Goal: Task Accomplishment & Management: Use online tool/utility

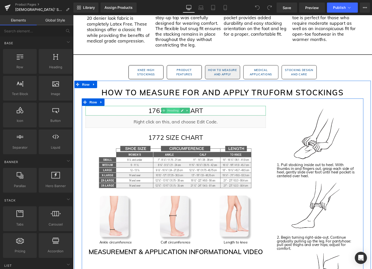
scroll to position [501, 0]
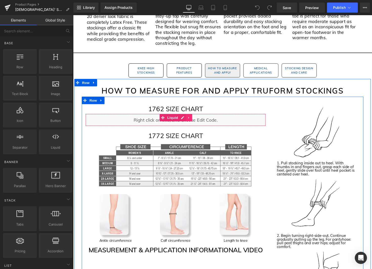
click at [193, 121] on link at bounding box center [191, 120] width 7 height 8
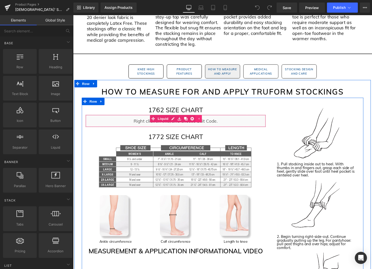
scroll to position [501, 0]
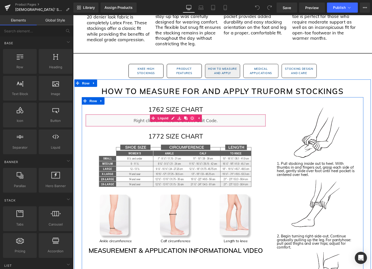
click at [194, 120] on icon at bounding box center [195, 121] width 4 height 4
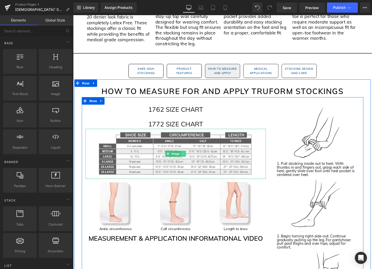
scroll to position [502, 0]
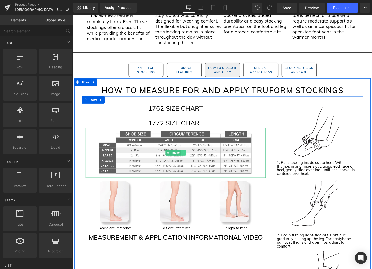
click at [187, 157] on icon at bounding box center [186, 155] width 3 height 3
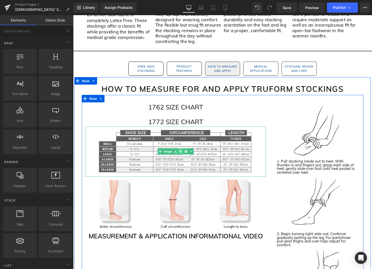
click at [183, 156] on icon at bounding box center [183, 154] width 3 height 3
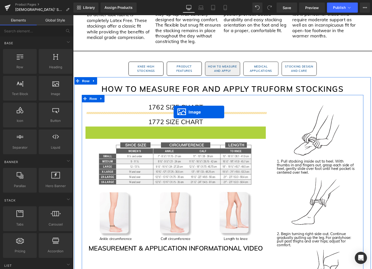
drag, startPoint x: 171, startPoint y: 156, endPoint x: 176, endPoint y: 114, distance: 41.5
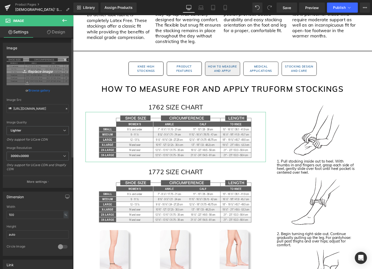
click at [39, 78] on link "Replace Image" at bounding box center [38, 70] width 62 height 29
type input "C:\fakepath\1762 Size Chart Image.jpg"
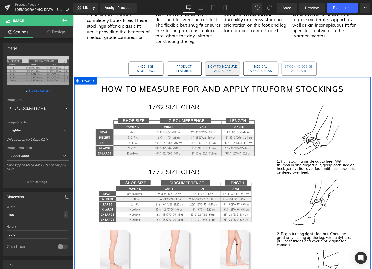
scroll to position [509, 0]
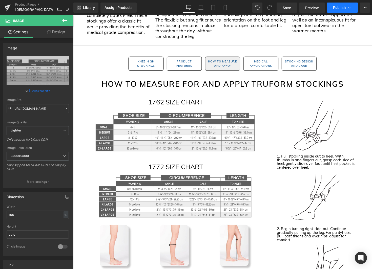
drag, startPoint x: 285, startPoint y: 8, endPoint x: 329, endPoint y: 8, distance: 44.2
click at [285, 8] on span "Save" at bounding box center [286, 7] width 8 height 5
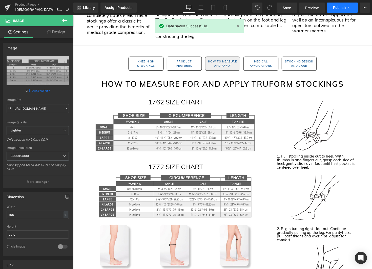
click at [335, 9] on span "Publish" at bounding box center [339, 8] width 13 height 4
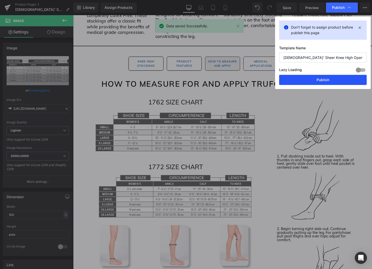
click at [338, 82] on button "Publish" at bounding box center [322, 80] width 87 height 10
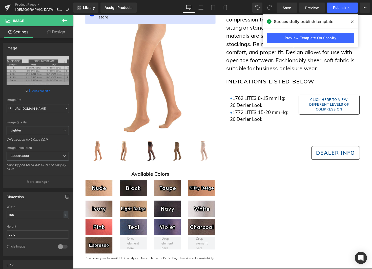
scroll to position [0, 0]
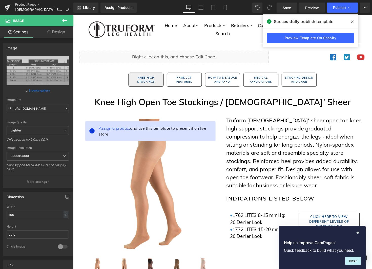
click at [27, 5] on link "Product Pages" at bounding box center [44, 5] width 58 height 4
